Goal: Task Accomplishment & Management: Use online tool/utility

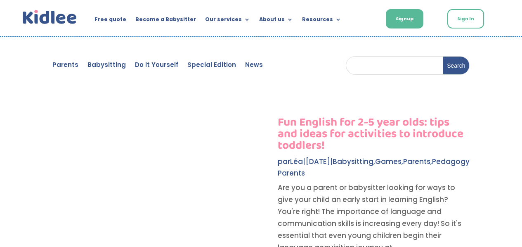
click at [477, 16] on link "Sign In" at bounding box center [465, 18] width 37 height 19
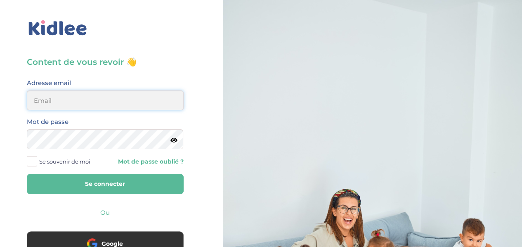
click at [135, 103] on input "email" at bounding box center [105, 100] width 157 height 20
type input "lesueuremilie2@gmail.com"
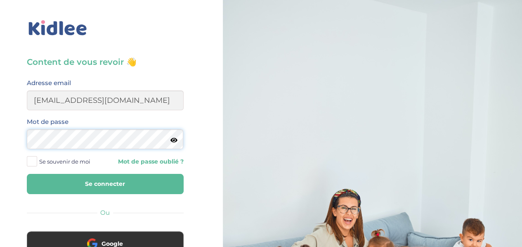
click at [27, 174] on button "Se connecter" at bounding box center [105, 184] width 157 height 20
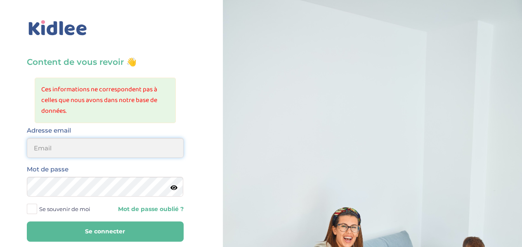
click at [135, 146] on input "email" at bounding box center [105, 148] width 157 height 20
type input "[EMAIL_ADDRESS][DOMAIN_NAME]"
click at [27, 221] on button "Se connecter" at bounding box center [105, 231] width 157 height 20
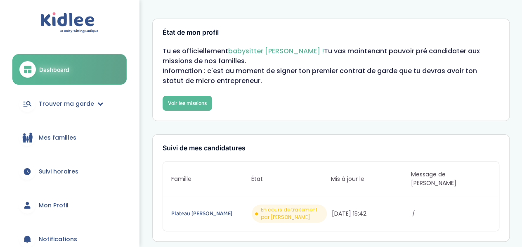
scroll to position [62, 0]
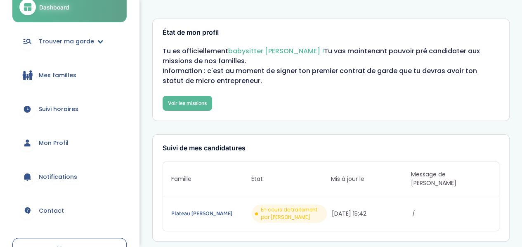
click at [64, 42] on span "Trouver ma garde" at bounding box center [66, 41] width 55 height 9
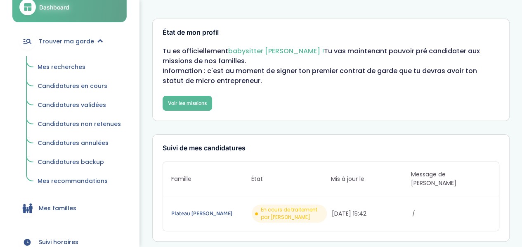
click at [65, 68] on span "Mes recherches" at bounding box center [62, 67] width 48 height 8
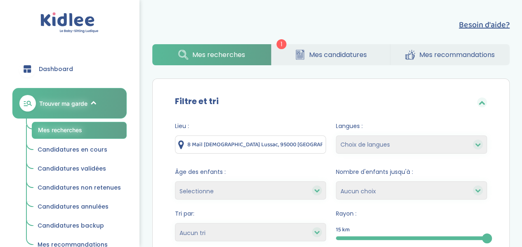
click at [323, 57] on span "Mes candidatures" at bounding box center [338, 54] width 58 height 10
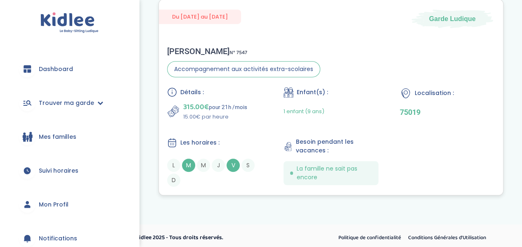
scroll to position [193, 0]
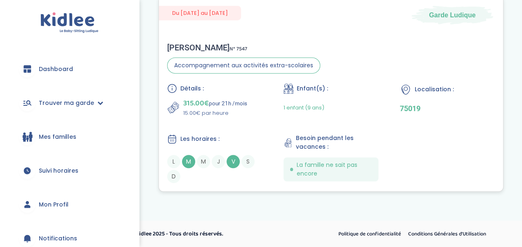
click at [215, 112] on p "15.00€ par heure" at bounding box center [215, 113] width 64 height 8
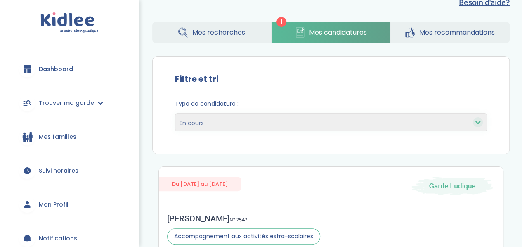
scroll to position [22, 0]
click at [206, 25] on link "Mes recherches" at bounding box center [211, 32] width 119 height 21
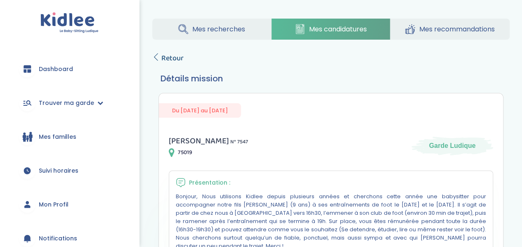
click at [154, 57] on icon at bounding box center [155, 56] width 7 height 7
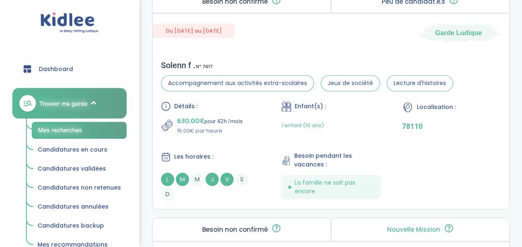
scroll to position [365, 0]
click at [454, 156] on div "Détails : 630.00€ pour 42h /mois 15.00€ par heure Enfant(s) : 1 enfant (10 ans)…" at bounding box center [331, 150] width 340 height 99
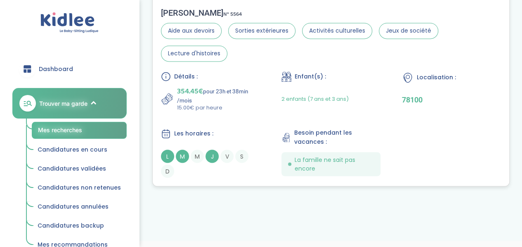
scroll to position [646, 0]
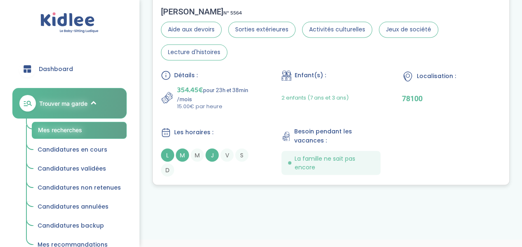
click at [430, 134] on div "Détails : 354.45€ pour 23h et 38min /mois 15.00€ par heure Enfant(s) : 2 enfant…" at bounding box center [331, 123] width 340 height 106
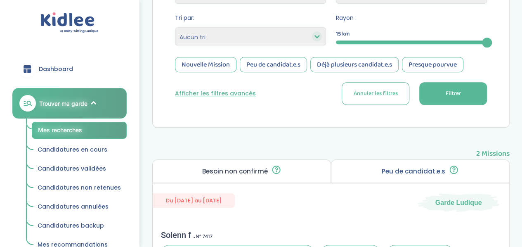
scroll to position [31, 0]
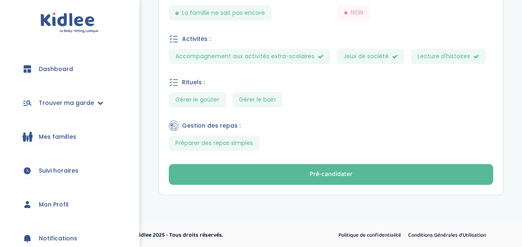
scroll to position [419, 0]
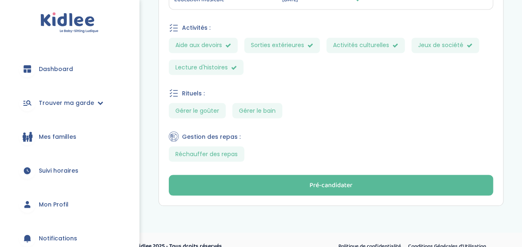
scroll to position [733, 0]
